Goal: Information Seeking & Learning: Learn about a topic

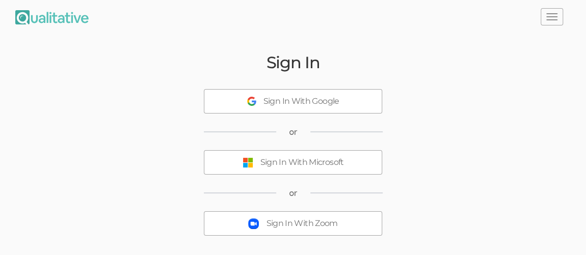
click at [297, 158] on div "Sign In With Microsoft" at bounding box center [303, 163] width 84 height 12
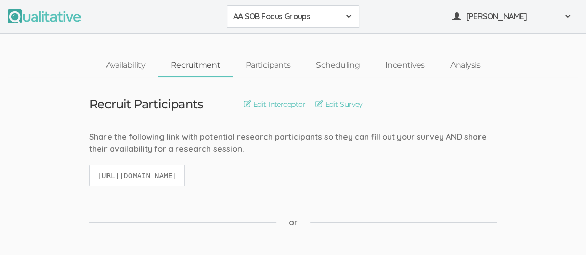
click at [352, 19] on span at bounding box center [349, 16] width 8 height 8
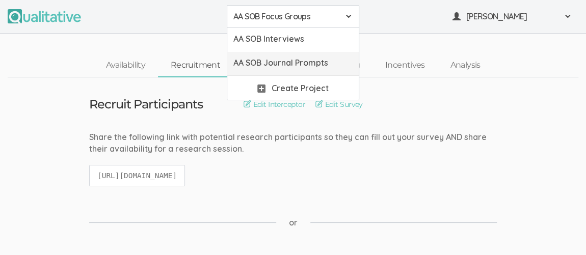
click at [328, 64] on span "AA SOB Journal Prompts" at bounding box center [292, 63] width 119 height 12
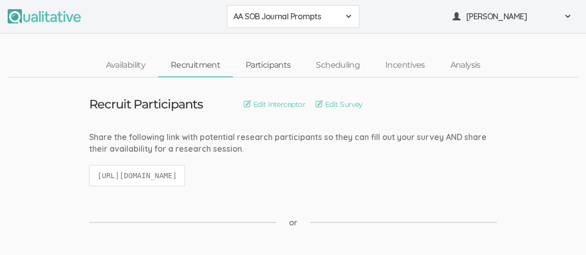
click at [278, 66] on link "Participants" at bounding box center [268, 66] width 70 height 22
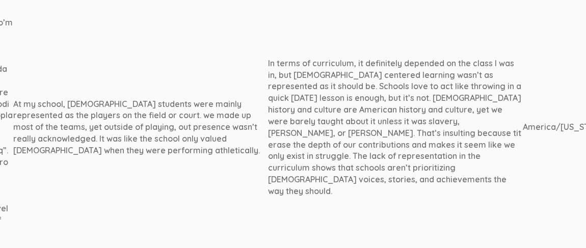
scroll to position [441, 1313]
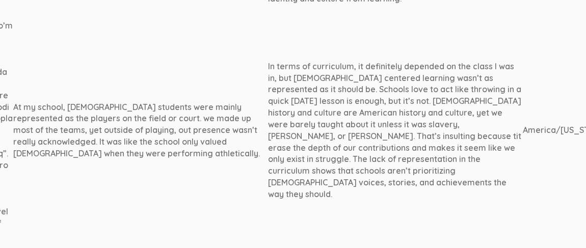
drag, startPoint x: 203, startPoint y: 53, endPoint x: 354, endPoint y: 176, distance: 195.2
click at [354, 176] on td "In terms of curriculum, it definitely depended on the class I was in, but [DEMO…" at bounding box center [395, 130] width 255 height 237
copy div "In terms of curriculum, it definitely depended on the class I was in, but [DEMO…"
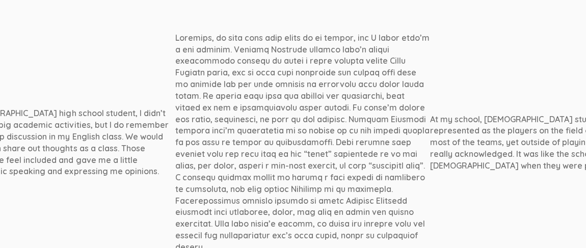
scroll to position [430, 896]
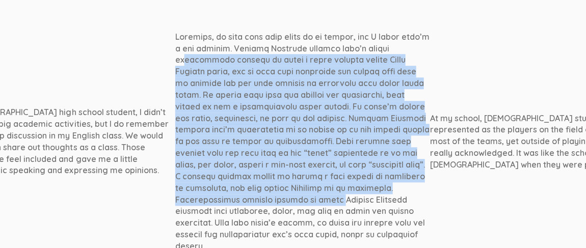
drag, startPoint x: 170, startPoint y: 36, endPoint x: 202, endPoint y: 173, distance: 141.5
click at [202, 173] on div at bounding box center [302, 141] width 255 height 221
copy div "African American culture wasn’t really represented outside of maybe a quick men…"
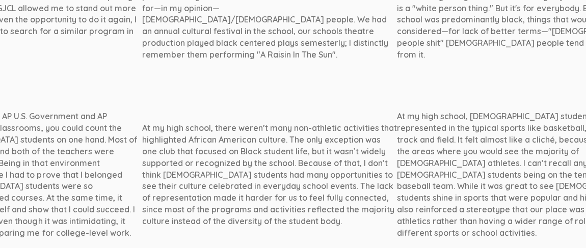
scroll to position [1371, 929]
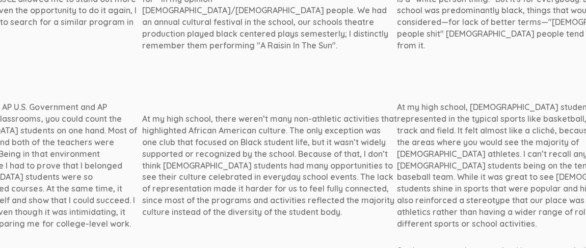
drag, startPoint x: 77, startPoint y: 58, endPoint x: 261, endPoint y: 152, distance: 205.9
click at [261, 152] on div "At my high school, there weren’t many non-athletic activities that highlighted …" at bounding box center [269, 165] width 255 height 105
copy div "At my high school, there weren’t many non-athletic activities that highlighted …"
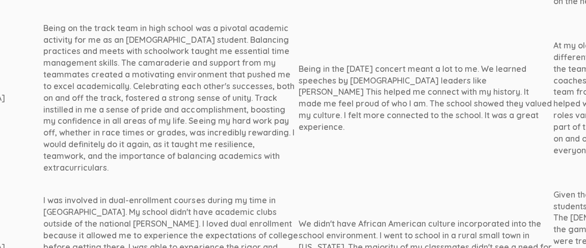
scroll to position [1679, 774]
click at [466, 218] on div "We didn't have African American culture incorporated into the school environmen…" at bounding box center [424, 247] width 255 height 58
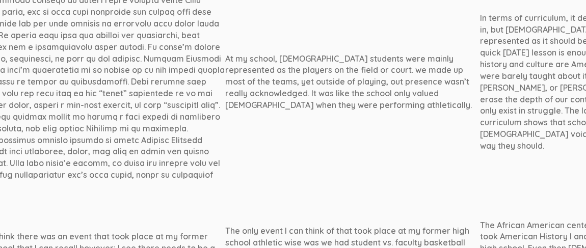
scroll to position [489, 1091]
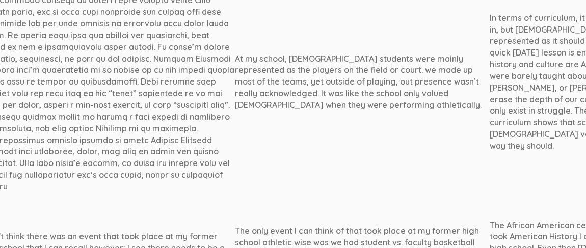
drag, startPoint x: 172, startPoint y: 39, endPoint x: 372, endPoint y: 88, distance: 205.6
click at [372, 88] on div "At my school, [DEMOGRAPHIC_DATA] students were mainly represented as the player…" at bounding box center [362, 82] width 255 height 58
copy div "At my school, [DEMOGRAPHIC_DATA] students were mainly represented as the player…"
click at [347, 169] on td "At my school, [DEMOGRAPHIC_DATA] students were mainly represented as the player…" at bounding box center [362, 82] width 255 height 237
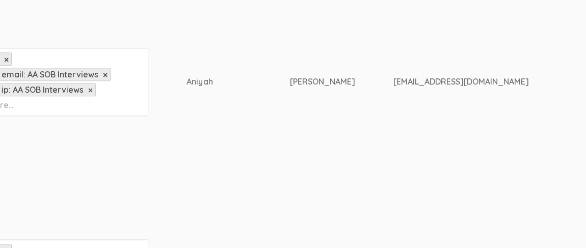
scroll to position [489, 63]
